Goal: Navigation & Orientation: Find specific page/section

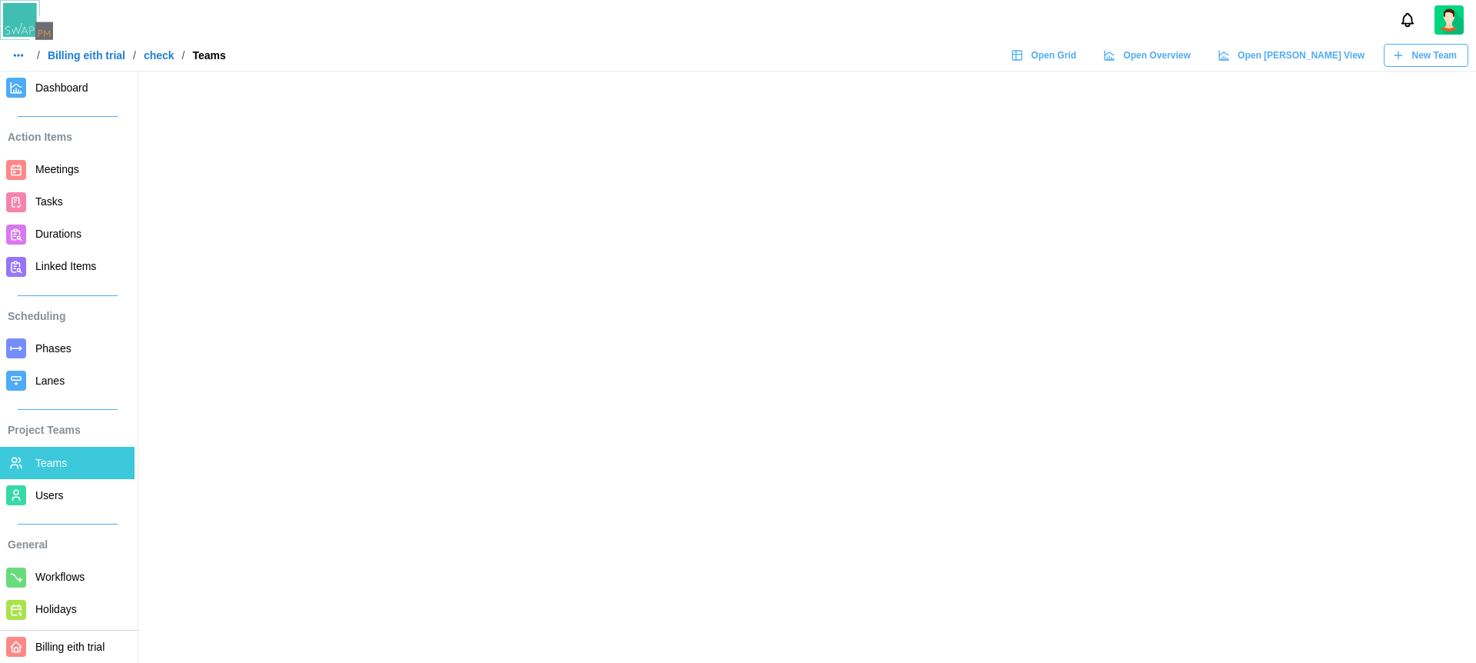
click at [761, 58] on div "/ Billing eith trial / check / Teams Open Grid Open Overview Open [PERSON_NAME]…" at bounding box center [738, 55] width 1476 height 23
click at [716, 53] on div "/ Billing eith trial / check / Teams Open Grid Open Overview Open [PERSON_NAME]…" at bounding box center [738, 55] width 1476 height 23
click at [564, 53] on div "/ Billing eith trial / check / Teams Open Grid Open Overview Open [PERSON_NAME]…" at bounding box center [738, 55] width 1476 height 23
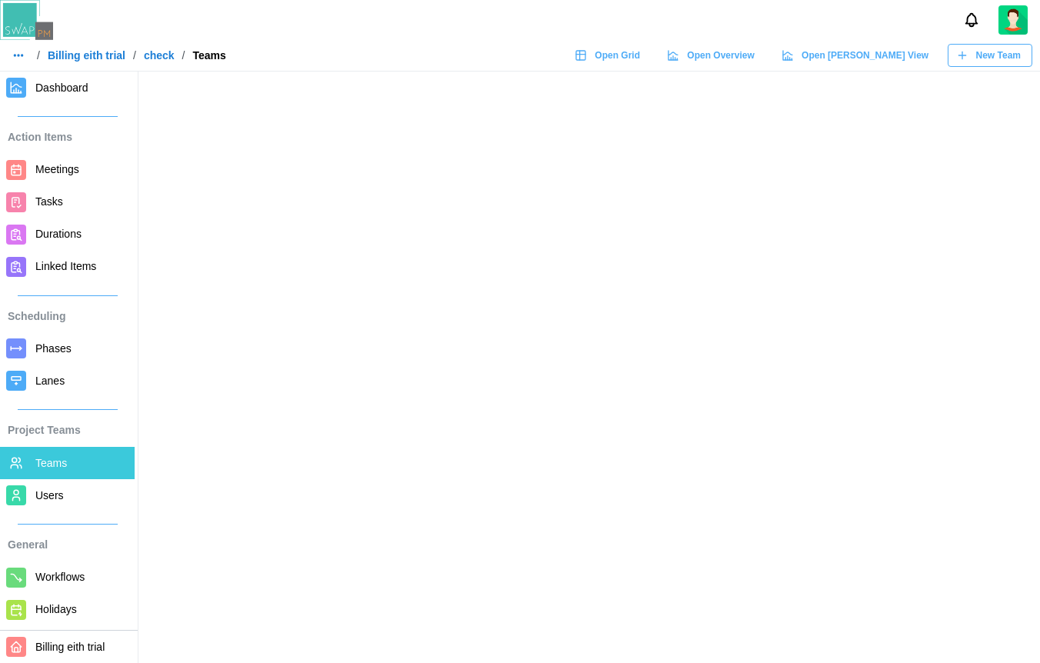
click at [652, 279] on main at bounding box center [520, 331] width 1040 height 663
click at [56, 374] on span "Lanes" at bounding box center [49, 380] width 29 height 12
click at [76, 380] on span "Lanes" at bounding box center [81, 380] width 93 height 19
click at [61, 378] on span "Lanes" at bounding box center [49, 380] width 29 height 12
click at [74, 381] on span "Lanes" at bounding box center [81, 380] width 93 height 19
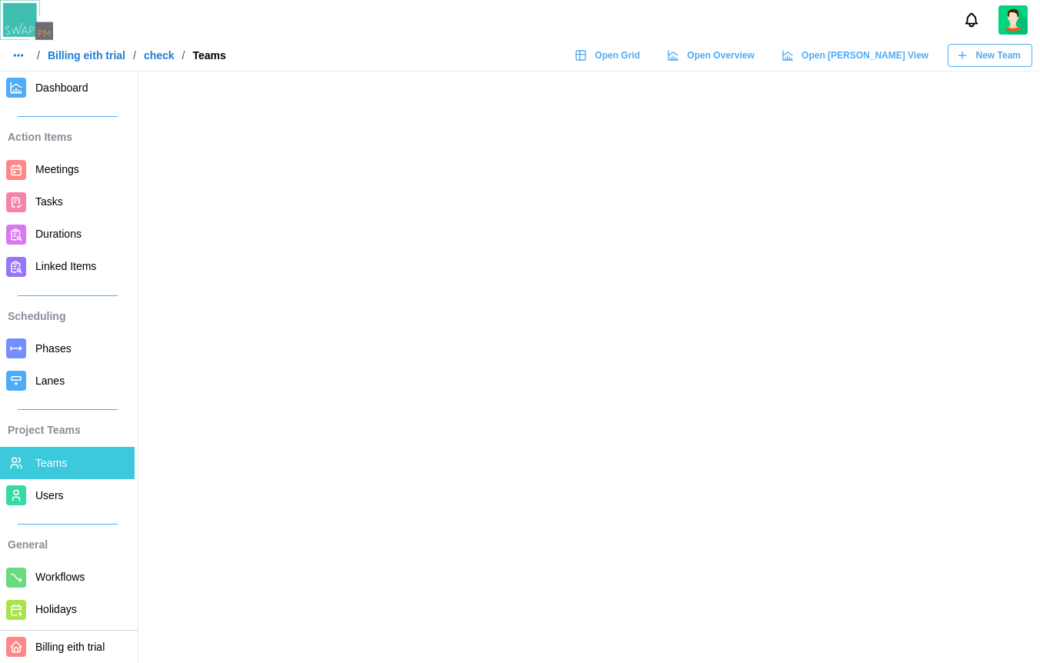
click at [410, 65] on div "/ Billing eith trial / check / Teams Open Grid Open Overview Open [PERSON_NAME]…" at bounding box center [520, 55] width 1040 height 23
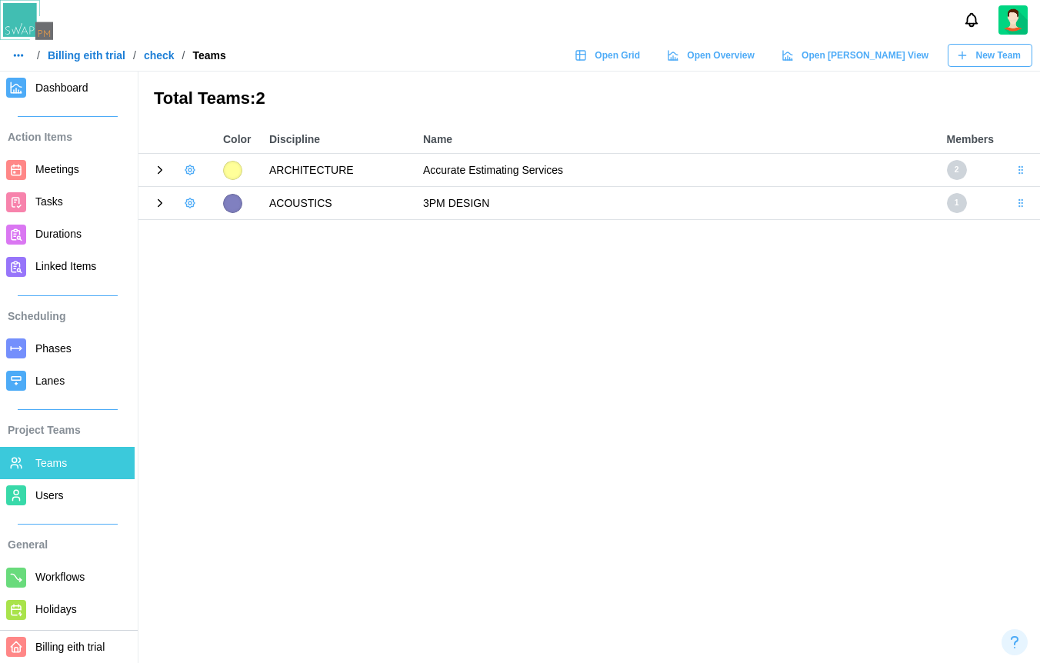
click at [697, 415] on main "Total Teams: 2 Color Discipline Name Members ARCHITECTURE Accurate Estimating S…" at bounding box center [520, 331] width 1040 height 663
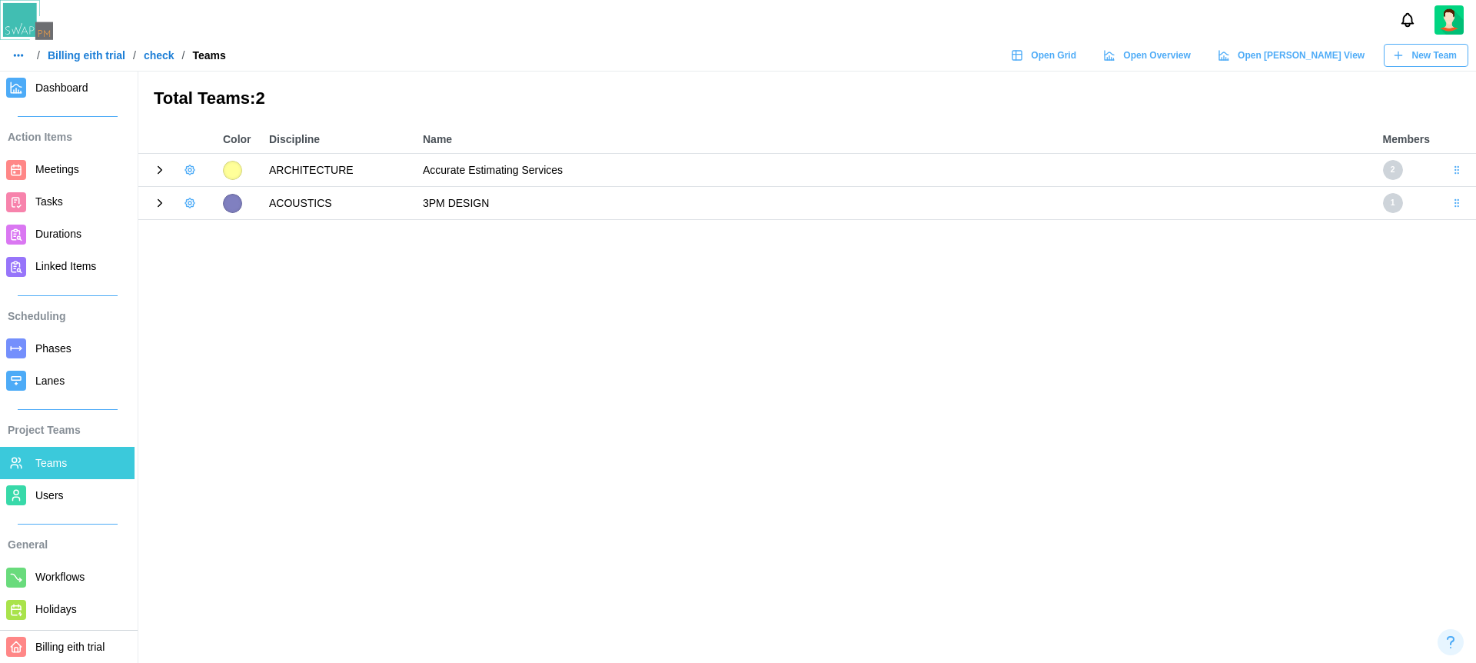
click at [747, 459] on main "Total Teams: 2 Color Discipline Name Members ARCHITECTURE Accurate Estimating S…" at bounding box center [738, 331] width 1476 height 663
